Goal: Find specific page/section: Find specific page/section

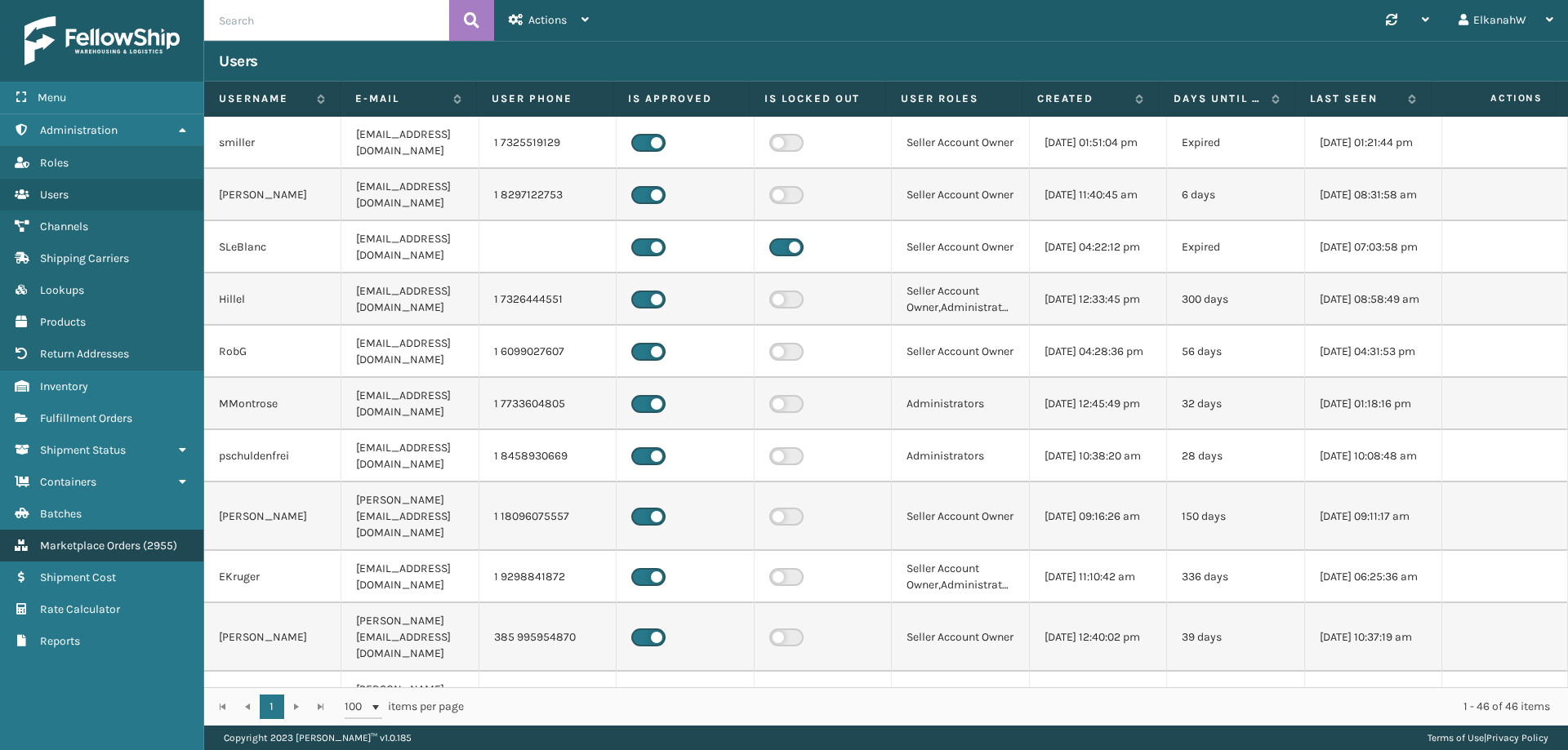
click at [90, 539] on span "Marketplace Orders" at bounding box center [91, 546] width 101 height 14
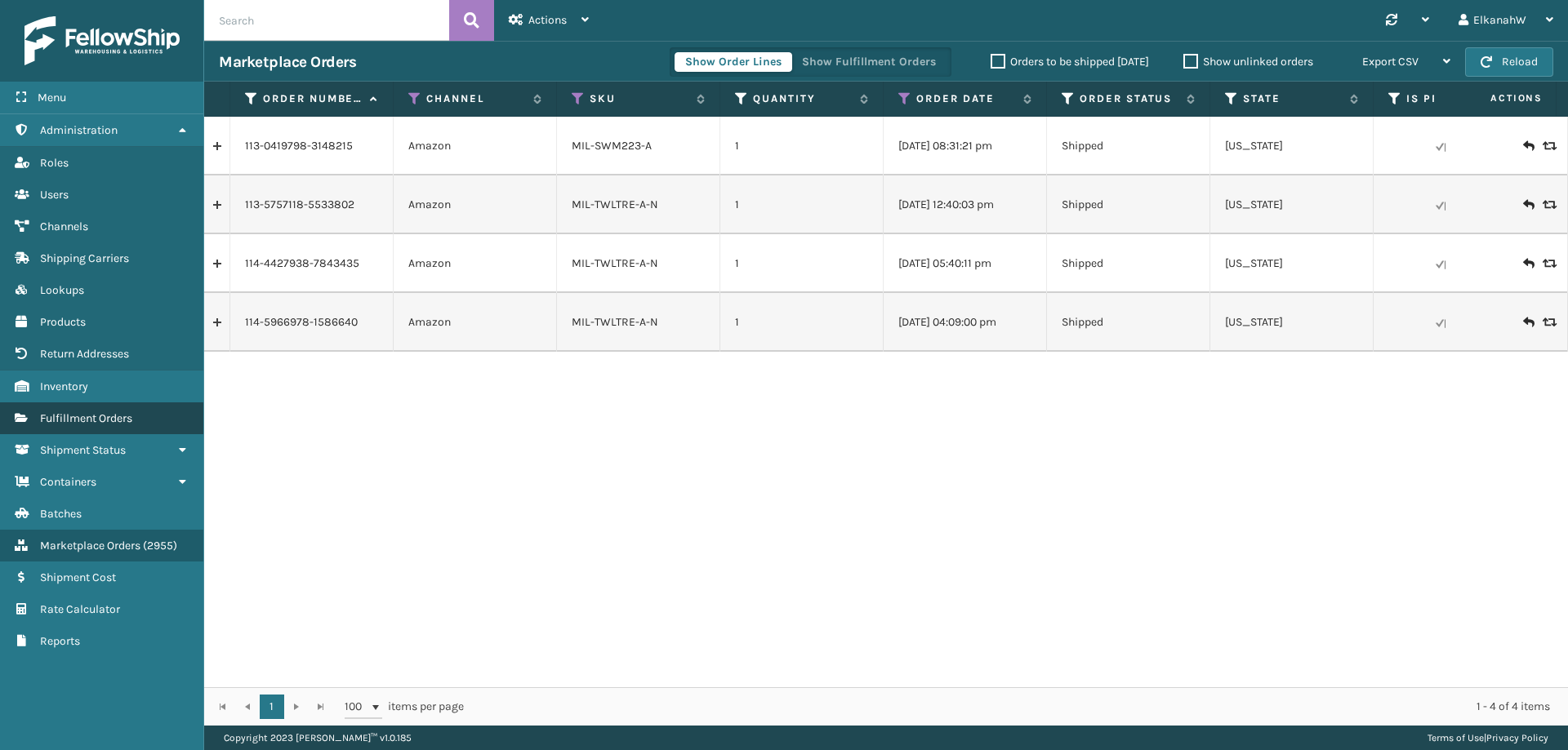
click at [103, 427] on link "Shipping Carriers Fulfillment Orders" at bounding box center [101, 418] width 204 height 32
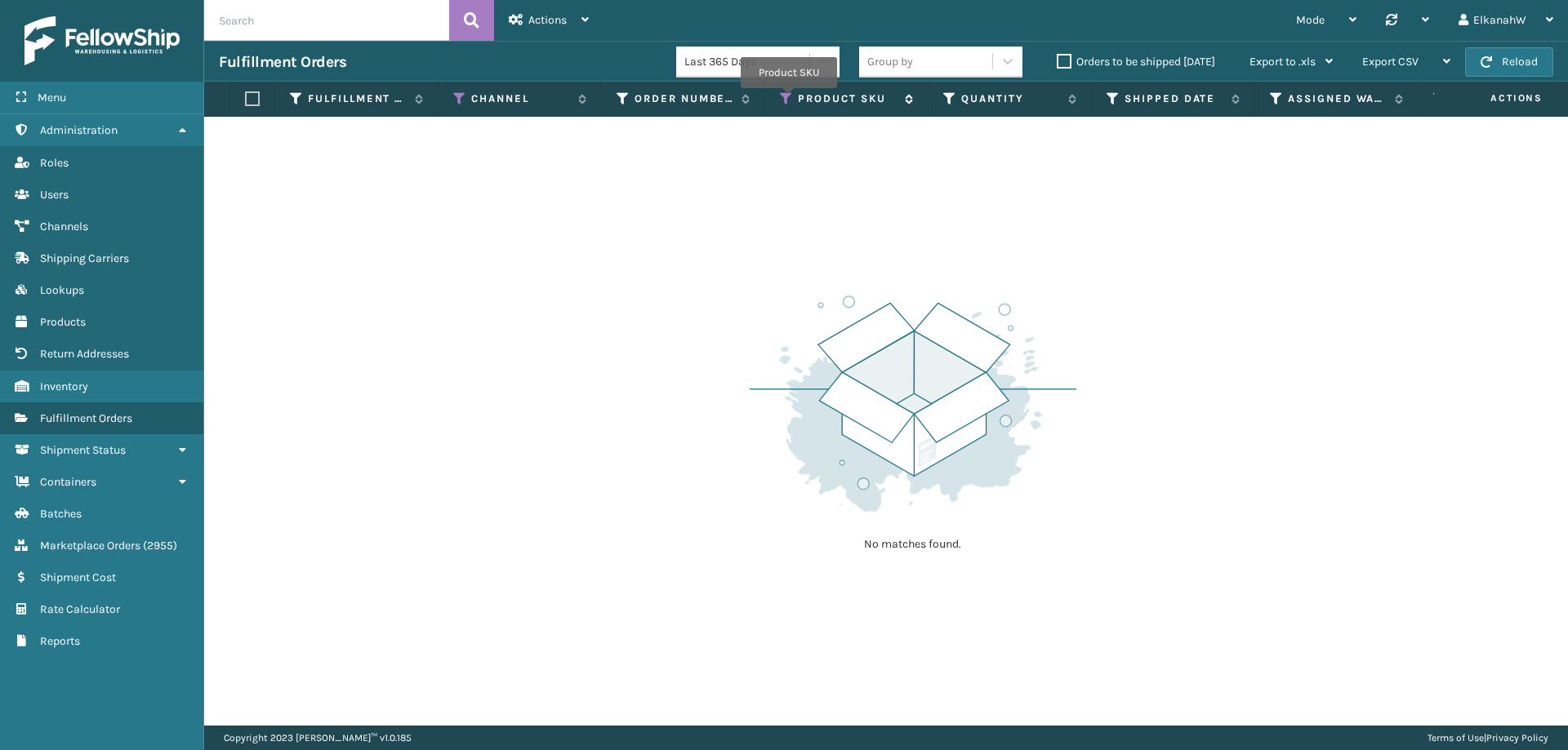
click at [789, 100] on icon at bounding box center [787, 99] width 13 height 15
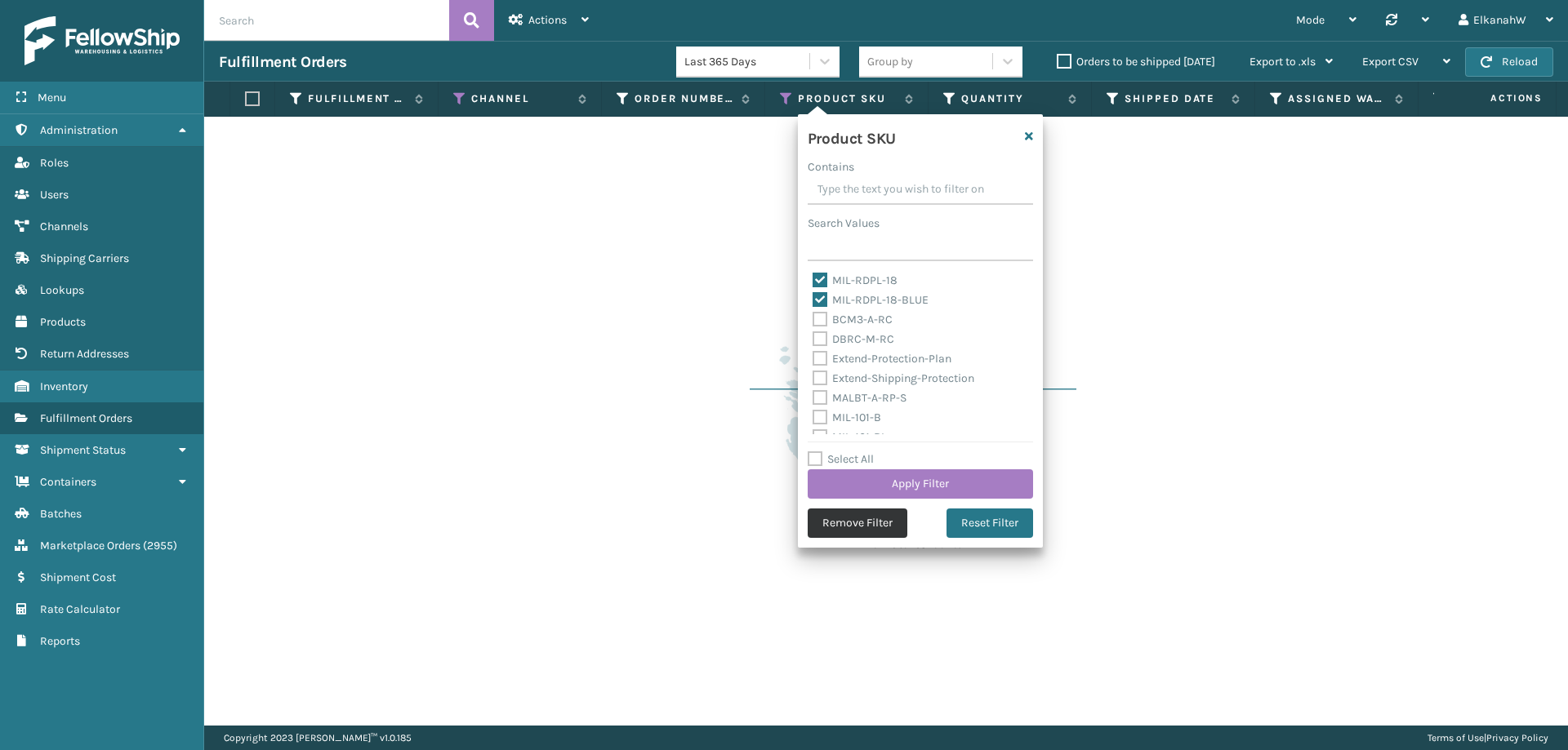
click at [867, 526] on button "Remove Filter" at bounding box center [857, 523] width 100 height 29
